Goal: Task Accomplishment & Management: Use online tool/utility

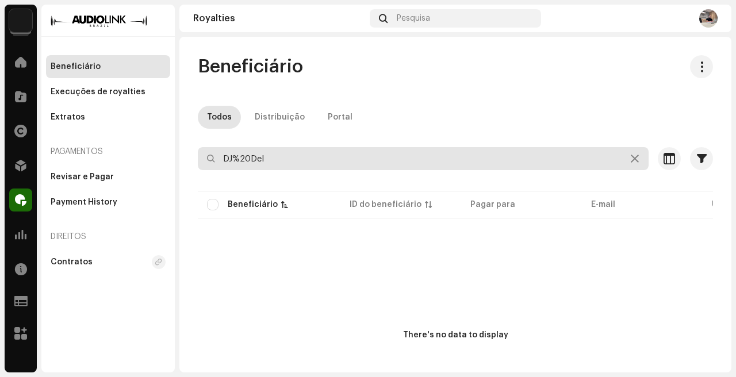
click at [288, 164] on input "DJ%20Del" at bounding box center [423, 158] width 451 height 23
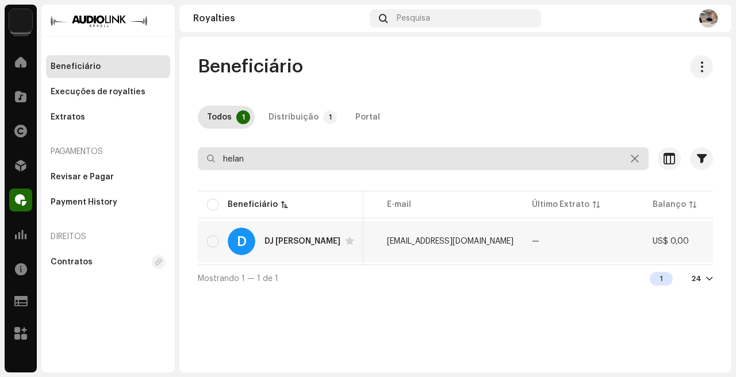
scroll to position [0, 409]
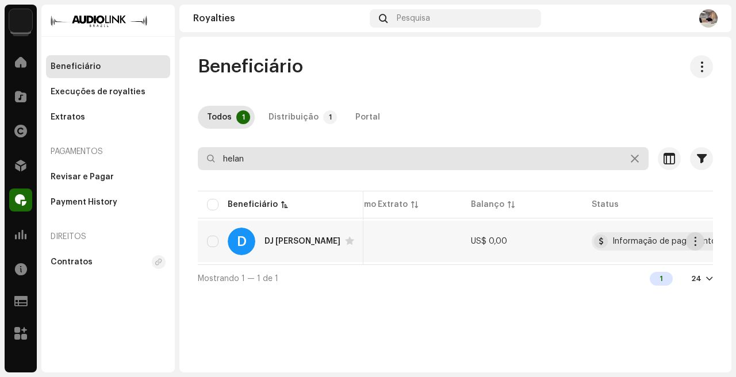
type input "helan"
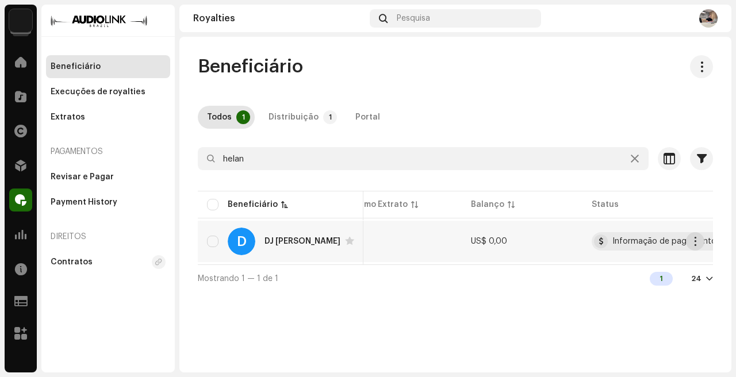
click at [696, 242] on span "button" at bounding box center [694, 241] width 9 height 9
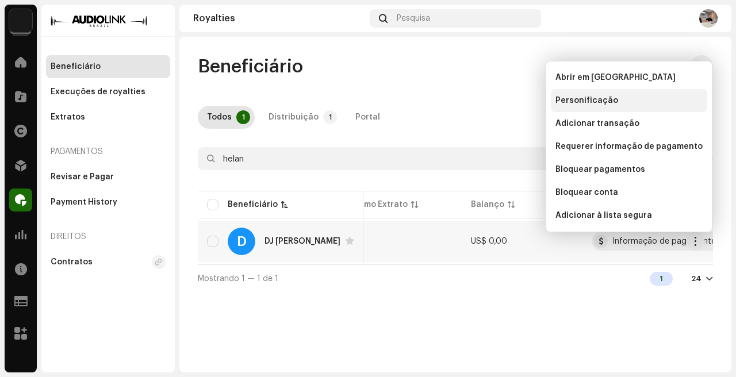
click at [606, 97] on span "Personificação" at bounding box center [586, 100] width 63 height 9
